Goal: Complete application form

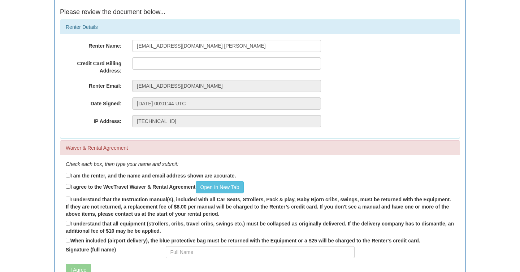
scroll to position [77, 0]
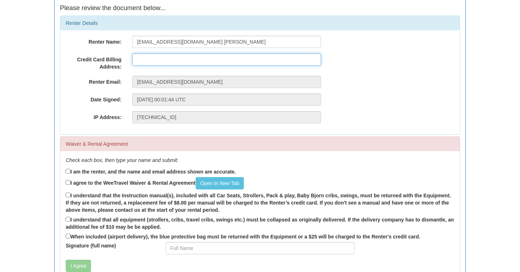
click at [209, 60] on input "text" at bounding box center [226, 59] width 189 height 12
type input "[STREET_ADDRESS]"
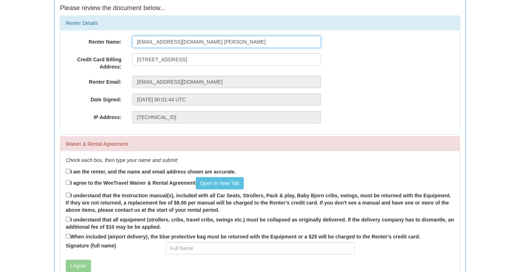
drag, startPoint x: 191, startPoint y: 43, endPoint x: 137, endPoint y: 43, distance: 54.5
click at [137, 43] on input "[EMAIL_ADDRESS][DOMAIN_NAME] [PERSON_NAME]" at bounding box center [226, 42] width 189 height 12
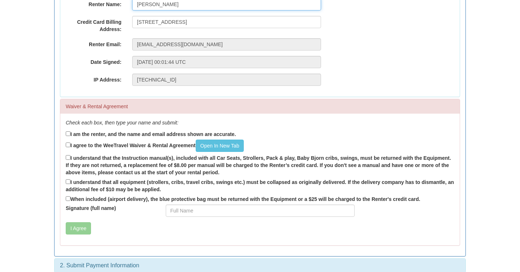
scroll to position [123, 0]
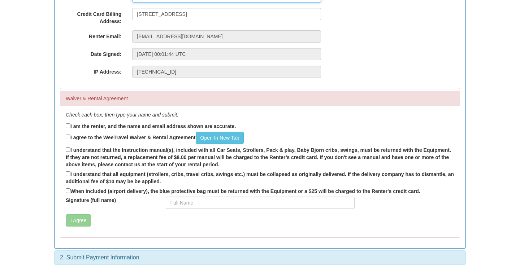
type input "[PERSON_NAME]"
click at [67, 127] on input "I am the renter, and the name and email address shown are accurate." at bounding box center [68, 125] width 5 height 5
checkbox input "true"
click at [68, 138] on input "I agree to the WeeTravel Waiver & Rental Agreement Open In [GEOGRAPHIC_DATA]" at bounding box center [68, 137] width 5 height 5
checkbox input "true"
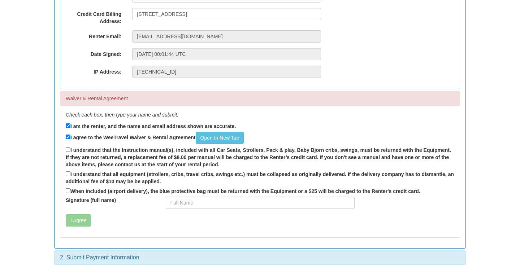
click at [210, 156] on label "I understand that the Instruction manual(s), included with all Car Seats, Strol…" at bounding box center [260, 157] width 389 height 22
click at [70, 152] on input "I understand that the Instruction manual(s), included with all Car Seats, Strol…" at bounding box center [68, 149] width 5 height 5
checkbox input "true"
click at [69, 175] on input "I understand that all equipment (strollers, cribs, travel cribs, swings etc.) m…" at bounding box center [68, 174] width 5 height 5
checkbox input "true"
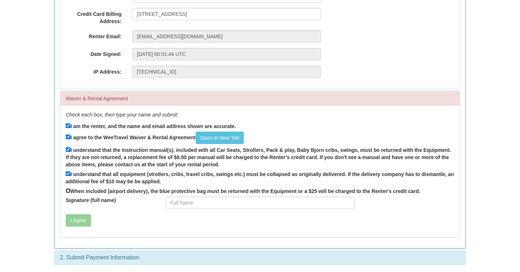
click at [67, 192] on input "When included (airport delivery), the blue protective bag must be returned with…" at bounding box center [68, 190] width 5 height 5
checkbox input "true"
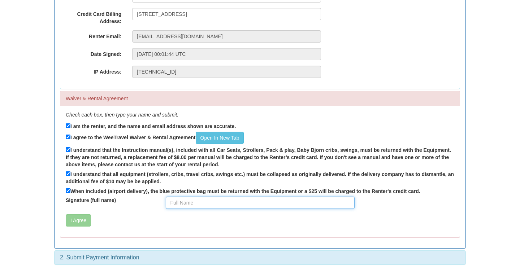
click at [185, 205] on input "Signature (full name)" at bounding box center [260, 203] width 189 height 12
type input "[PERSON_NAME]"
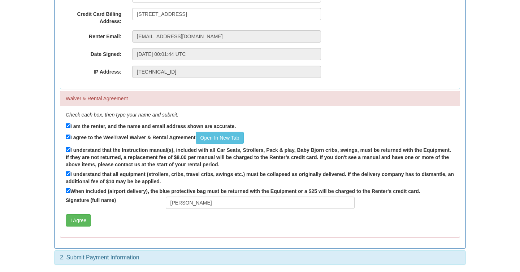
click at [133, 210] on div "Check each box, then type your name and submit: I am the renter, and the name a…" at bounding box center [259, 172] width 399 height 132
click at [82, 225] on button "I Agree" at bounding box center [78, 220] width 25 height 12
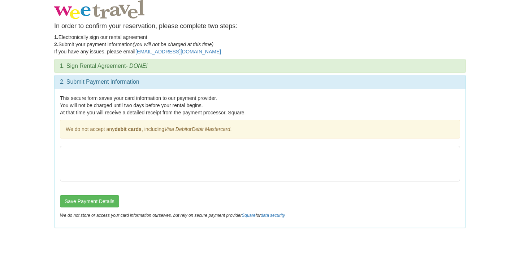
scroll to position [0, 0]
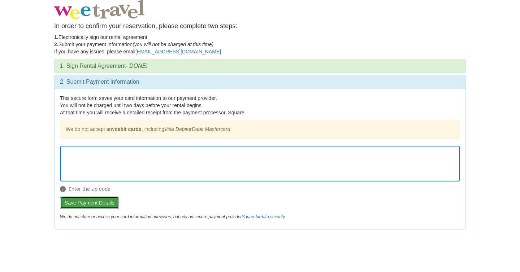
click at [104, 205] on button "Save Payment Details" at bounding box center [89, 203] width 59 height 12
